Goal: Information Seeking & Learning: Find specific fact

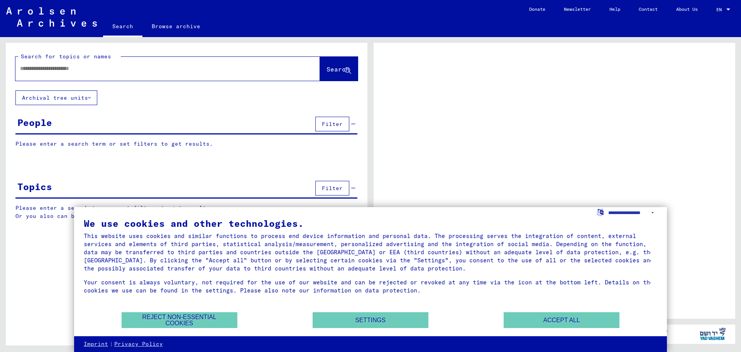
click at [83, 66] on input "text" at bounding box center [160, 68] width 281 height 8
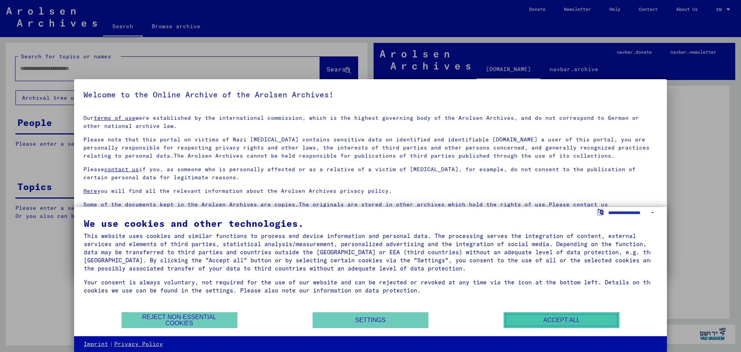
click at [536, 314] on button "Accept all" at bounding box center [562, 320] width 116 height 16
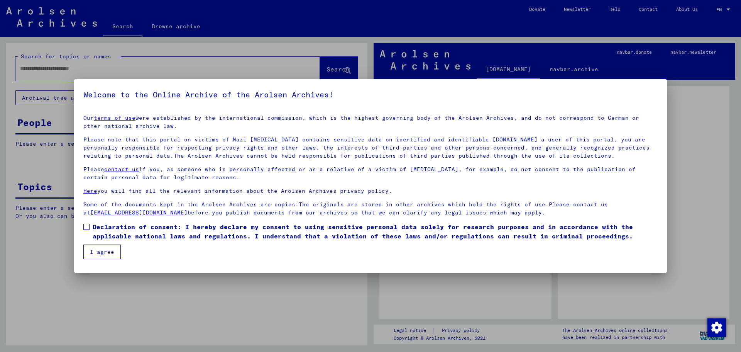
drag, startPoint x: 88, startPoint y: 225, endPoint x: 91, endPoint y: 236, distance: 11.7
click at [88, 225] on span at bounding box center [86, 226] width 6 height 6
click at [96, 250] on button "I agree" at bounding box center [101, 251] width 37 height 15
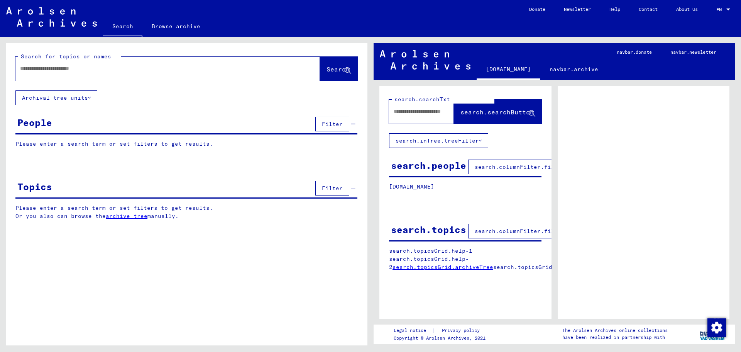
click at [98, 68] on input "text" at bounding box center [160, 68] width 281 height 8
paste input "****"
type input "****"
click at [320, 64] on button "Search" at bounding box center [339, 69] width 38 height 24
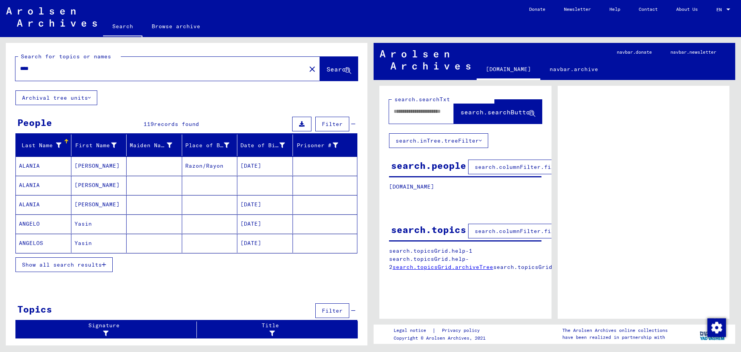
click at [78, 266] on span "Show all search results" at bounding box center [62, 264] width 80 height 7
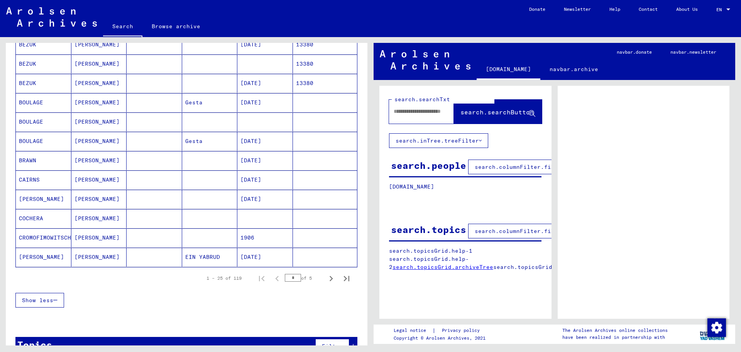
scroll to position [386, 0]
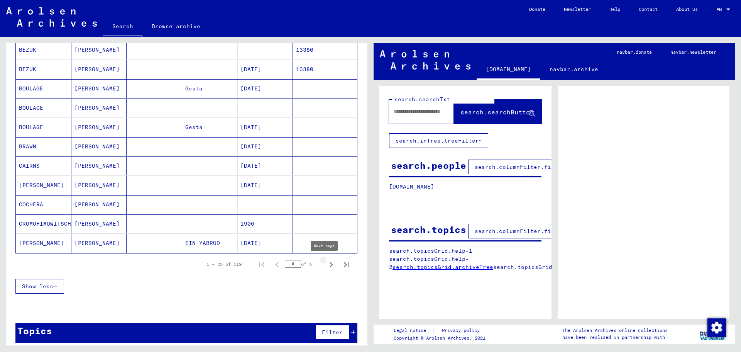
click at [326, 266] on icon "Next page" at bounding box center [331, 264] width 11 height 11
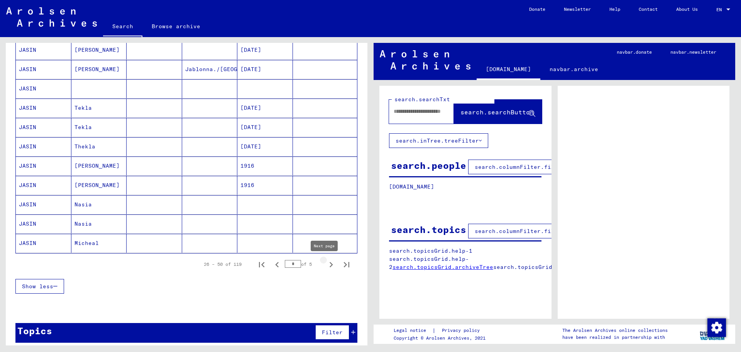
click at [326, 264] on icon "Next page" at bounding box center [331, 264] width 11 height 11
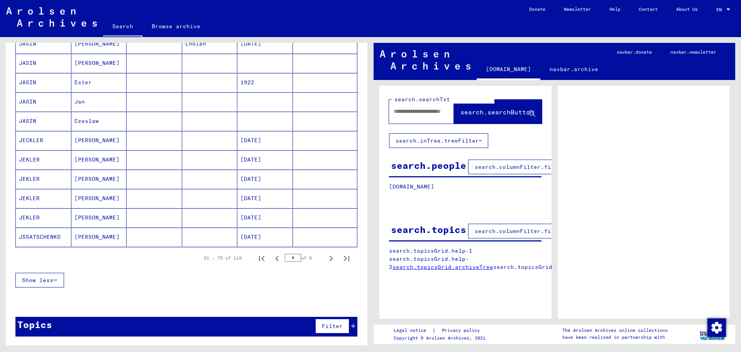
scroll to position [395, 0]
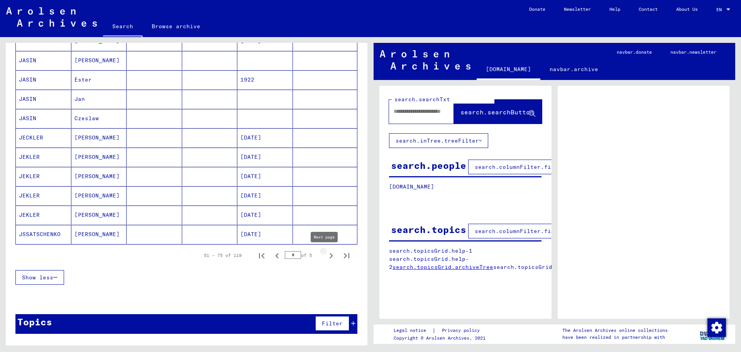
drag, startPoint x: 321, startPoint y: 256, endPoint x: 265, endPoint y: 248, distance: 56.8
click at [326, 255] on icon "Next page" at bounding box center [331, 255] width 11 height 11
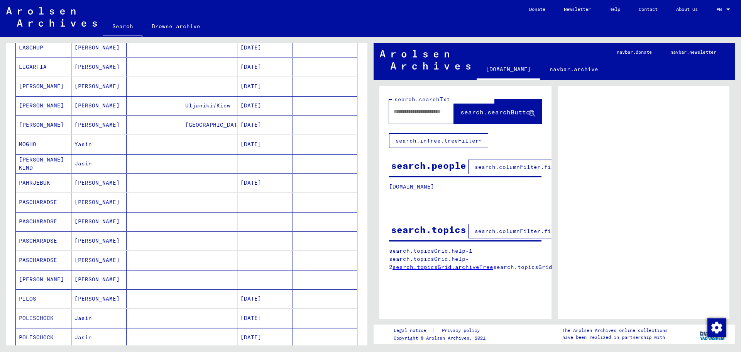
scroll to position [309, 0]
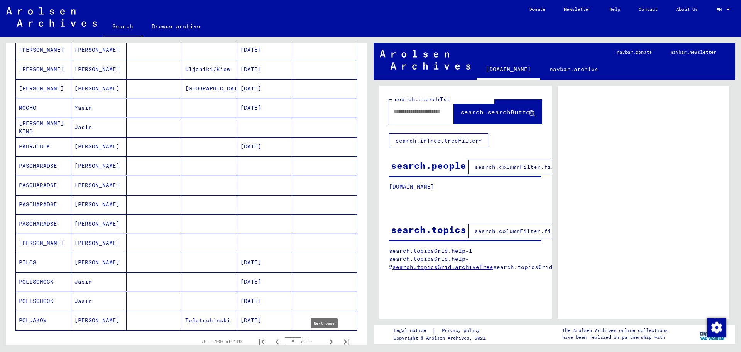
drag, startPoint x: 322, startPoint y: 339, endPoint x: 316, endPoint y: 334, distance: 8.5
click at [326, 339] on icon "Next page" at bounding box center [331, 341] width 11 height 11
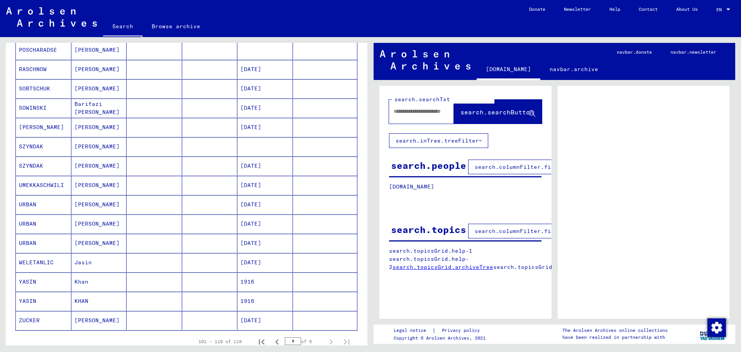
scroll to position [232, 0]
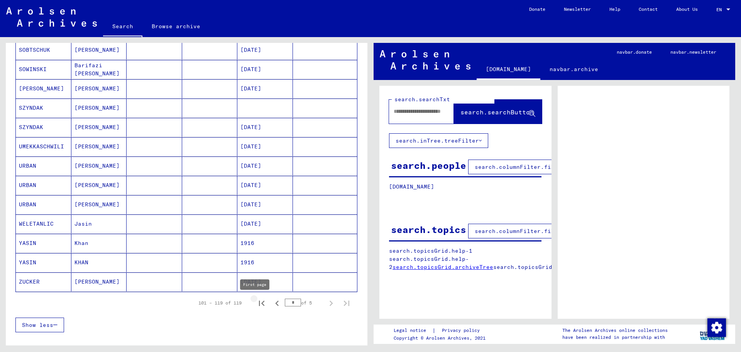
click at [259, 307] on icon "First page" at bounding box center [261, 303] width 11 height 11
type input "*"
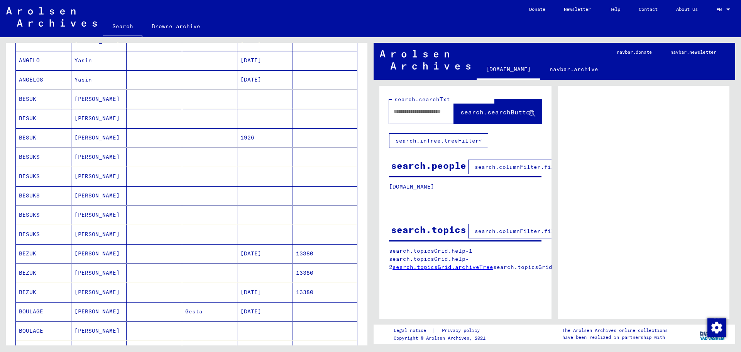
scroll to position [0, 0]
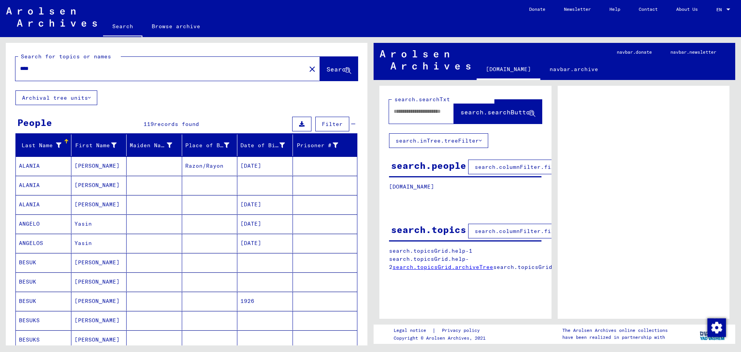
click at [63, 8] on img at bounding box center [51, 16] width 91 height 19
